Goal: Communication & Community: Answer question/provide support

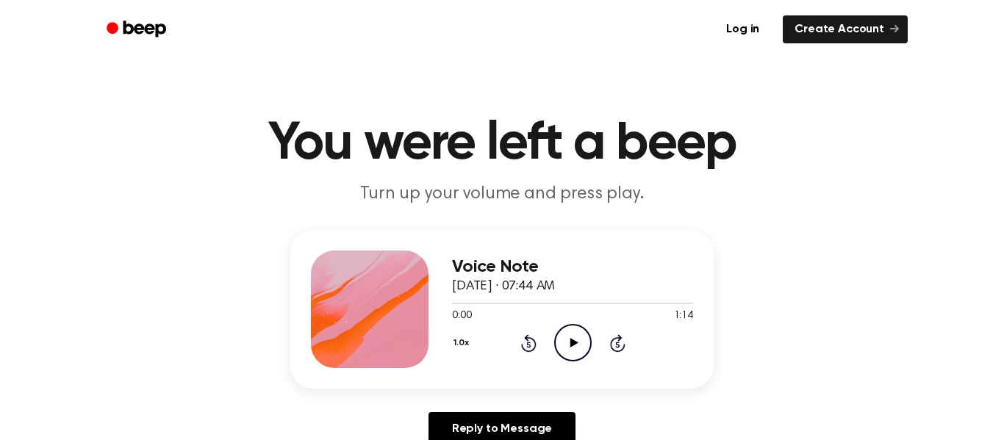
click at [581, 342] on icon "Play Audio" at bounding box center [572, 342] width 37 height 37
click at [975, 393] on div "Voice Note [DATE] · 07:44 AM 1:14 1:14 Your browser does not support the [objec…" at bounding box center [502, 344] width 969 height 228
click at [885, 334] on div "Voice Note [DATE] · 07:44 AM 1:14 1:14 Your browser does not support the [objec…" at bounding box center [502, 344] width 969 height 228
click at [885, 335] on div "Voice Note [DATE] · 07:44 AM 1:14 1:14 Your browser does not support the [objec…" at bounding box center [502, 344] width 969 height 228
click at [885, 334] on div "Voice Note [DATE] · 07:44 AM 1:14 1:14 Your browser does not support the [objec…" at bounding box center [502, 344] width 969 height 228
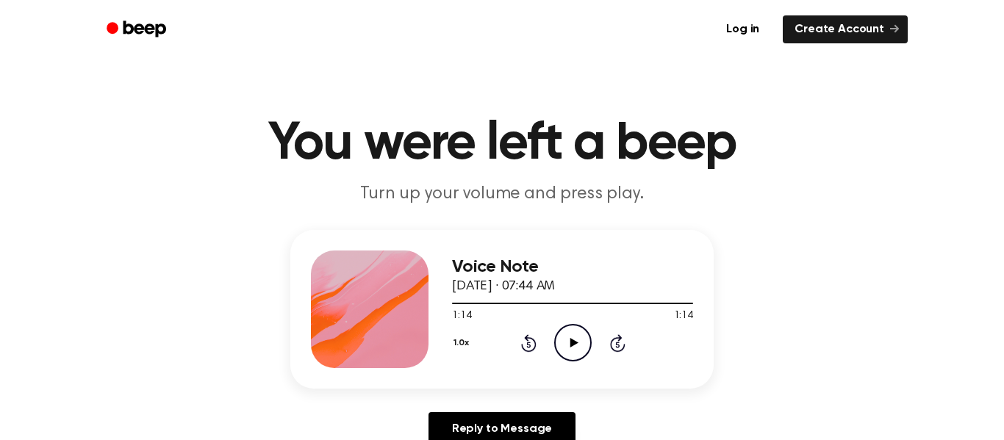
click at [934, 405] on div "Voice Note [DATE] · 07:44 AM 1:14 1:14 Your browser does not support the [objec…" at bounding box center [502, 344] width 969 height 228
click at [632, 342] on div "1.0x Rewind 5 seconds Play Audio Skip 5 seconds" at bounding box center [572, 342] width 241 height 37
click at [621, 345] on icon "Skip 5 seconds" at bounding box center [617, 343] width 16 height 19
click at [520, 423] on link "Reply to Message" at bounding box center [502, 429] width 147 height 34
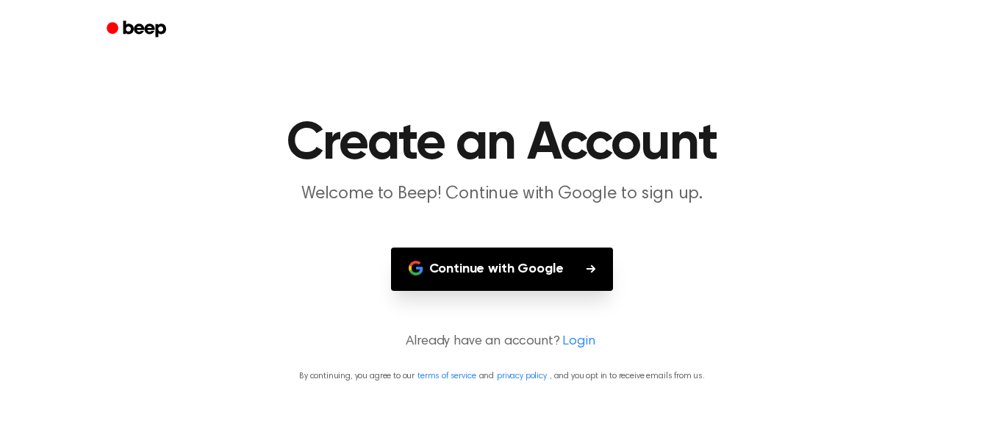
click at [81, 298] on main "Create an Account Welcome to Beep! Continue with Google to sign up. Continue wi…" at bounding box center [502, 220] width 1004 height 440
click at [135, 205] on header "Create an Account Welcome to Beep! Continue with Google to sign up." at bounding box center [502, 162] width 969 height 89
click at [207, 160] on h1 "Create an Account" at bounding box center [502, 144] width 753 height 53
click at [488, 346] on p "Already have an account? Login" at bounding box center [502, 342] width 969 height 20
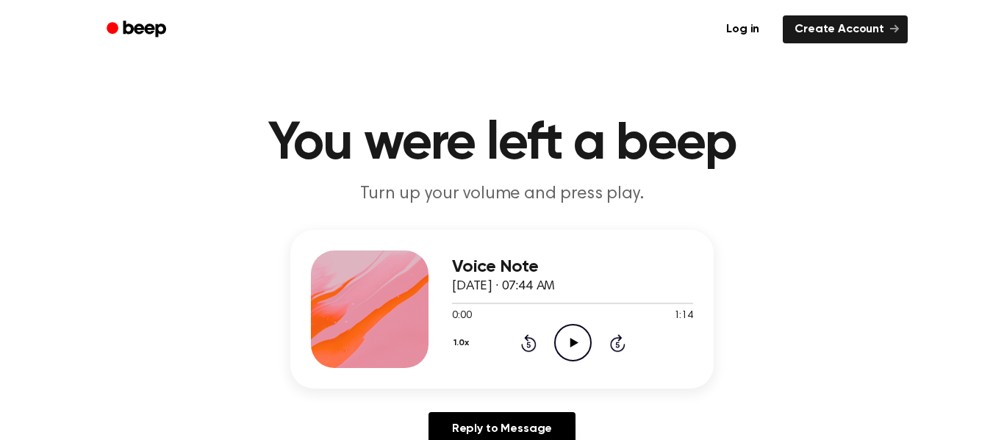
click at [581, 341] on icon "Play Audio" at bounding box center [572, 342] width 37 height 37
click at [958, 258] on div "Voice Note September 6, 2024 · 07:44 AM 0:05 1:14 Your browser does not support…" at bounding box center [502, 344] width 969 height 228
click at [1003, 40] on header "Log in Create Account" at bounding box center [502, 29] width 1004 height 59
click at [914, 56] on div "Log in Create Account" at bounding box center [502, 29] width 847 height 59
click at [572, 332] on icon "Pause Audio" at bounding box center [572, 342] width 37 height 37
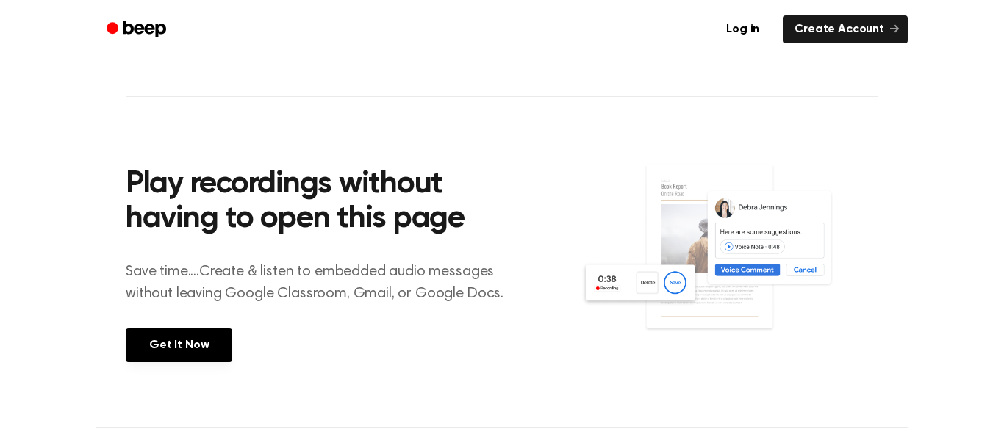
scroll to position [319, 0]
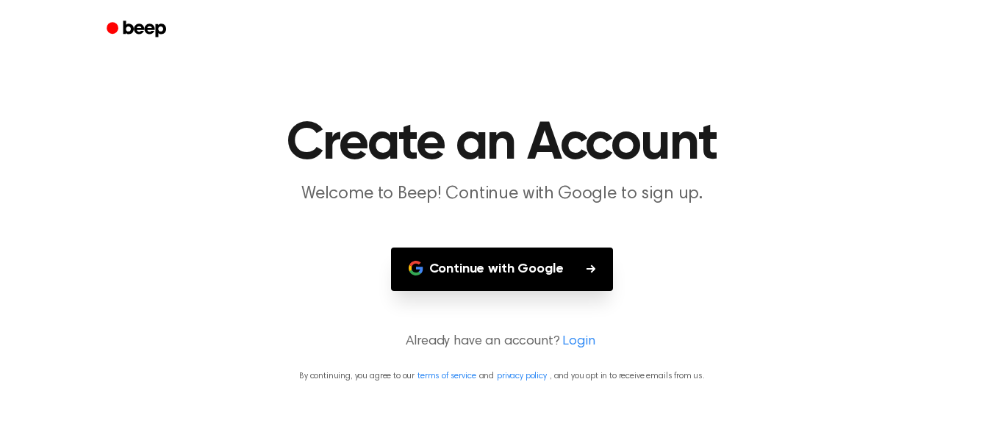
click at [1, 314] on main "Create an Account Welcome to Beep! Continue with Google to sign up. Continue wi…" at bounding box center [502, 220] width 1004 height 440
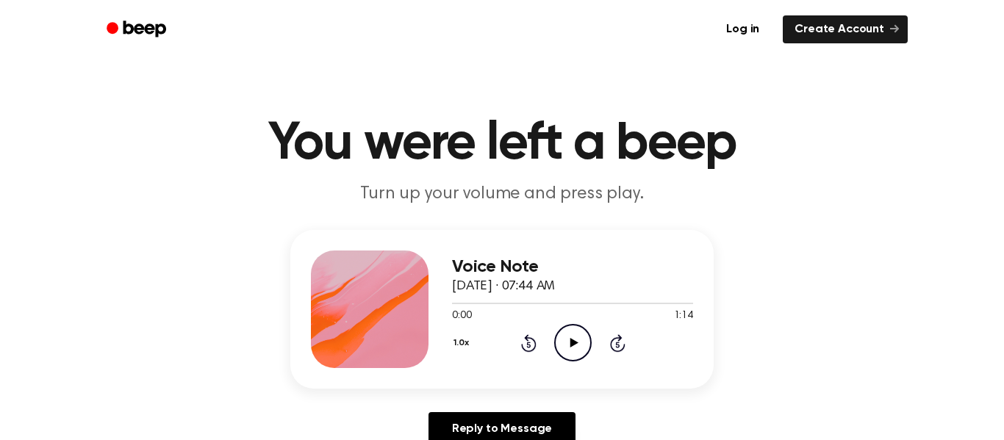
click at [574, 345] on icon at bounding box center [574, 343] width 8 height 10
click at [573, 343] on icon at bounding box center [573, 343] width 7 height 10
click at [574, 343] on icon at bounding box center [574, 343] width 8 height 10
click at [563, 347] on icon "Pause Audio" at bounding box center [572, 342] width 37 height 37
click at [525, 348] on icon "Rewind 5 seconds" at bounding box center [528, 343] width 16 height 19
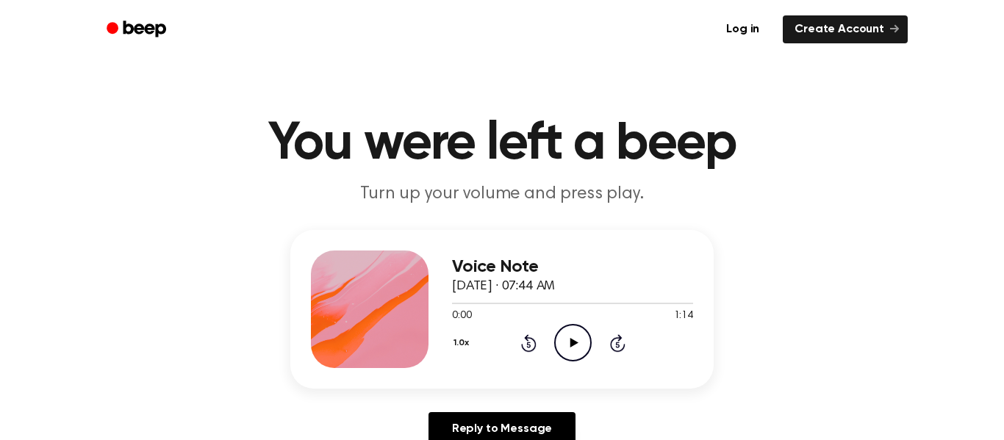
click at [576, 346] on icon "Play Audio" at bounding box center [572, 342] width 37 height 37
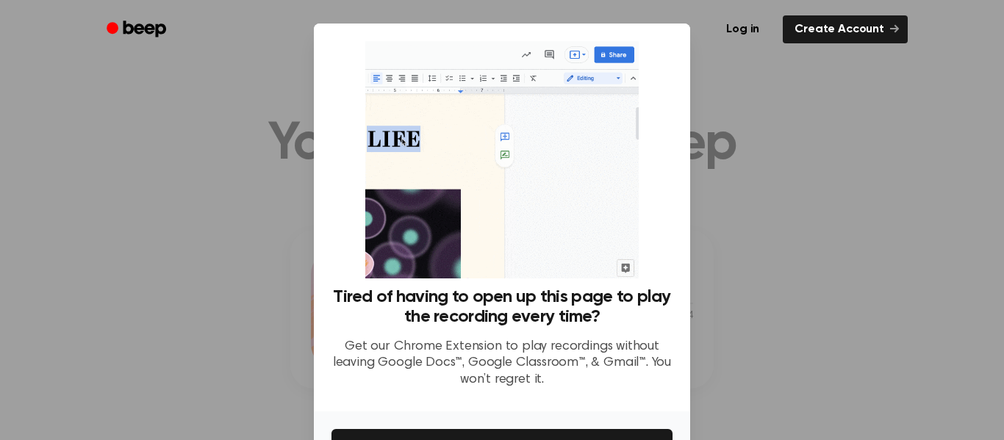
click at [787, 340] on div at bounding box center [502, 220] width 1004 height 440
click at [784, 338] on div at bounding box center [502, 220] width 1004 height 440
click at [179, 96] on div at bounding box center [502, 220] width 1004 height 440
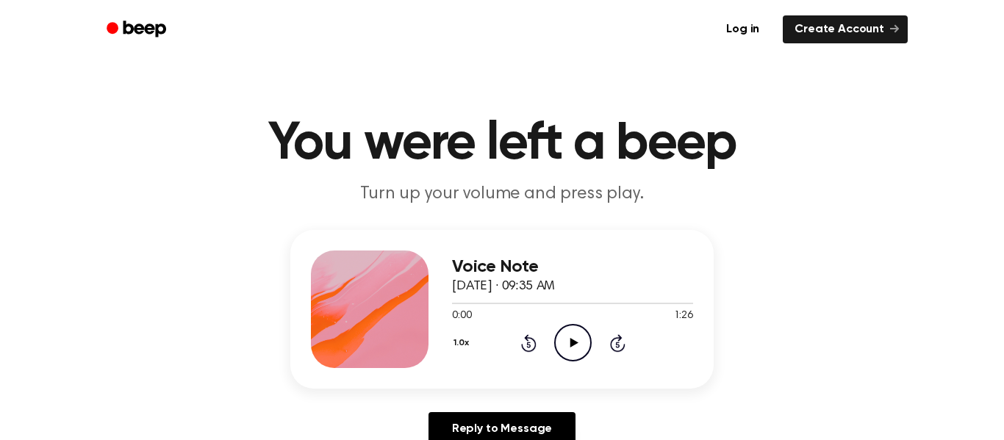
click at [573, 343] on icon at bounding box center [574, 343] width 8 height 10
click at [579, 346] on icon "Play Audio" at bounding box center [572, 342] width 37 height 37
click at [572, 340] on icon at bounding box center [574, 343] width 8 height 10
